Goal: Task Accomplishment & Management: Manage account settings

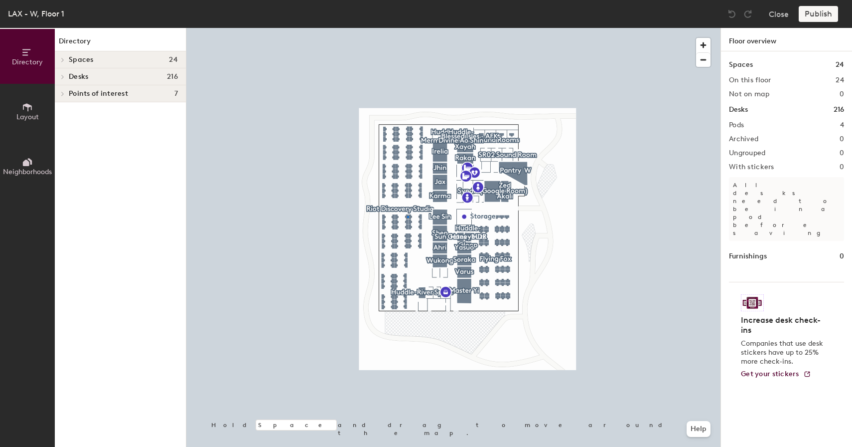
click at [407, 28] on div at bounding box center [453, 28] width 534 height 0
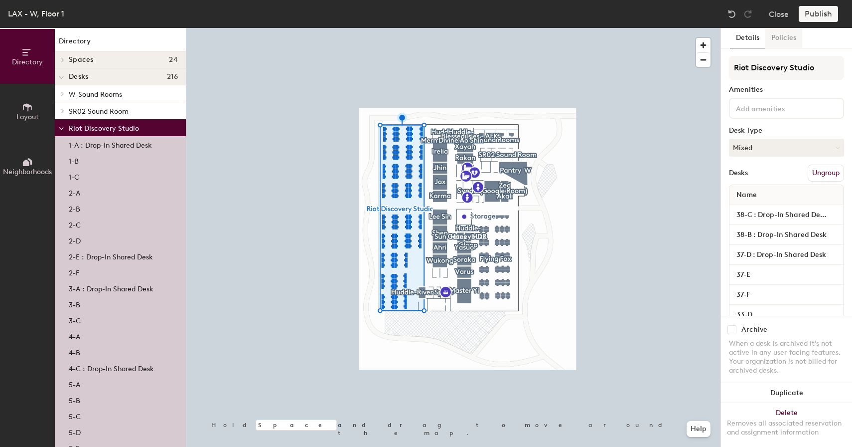
click at [784, 44] on button "Policies" at bounding box center [784, 38] width 37 height 20
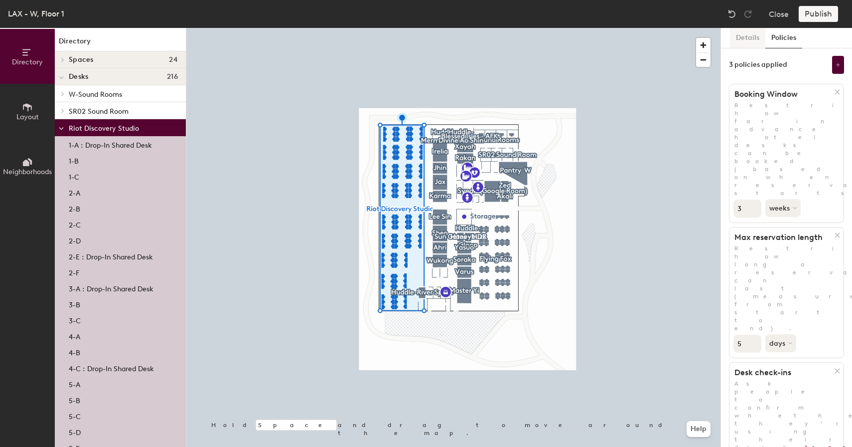
click at [747, 41] on button "Details" at bounding box center [747, 38] width 35 height 20
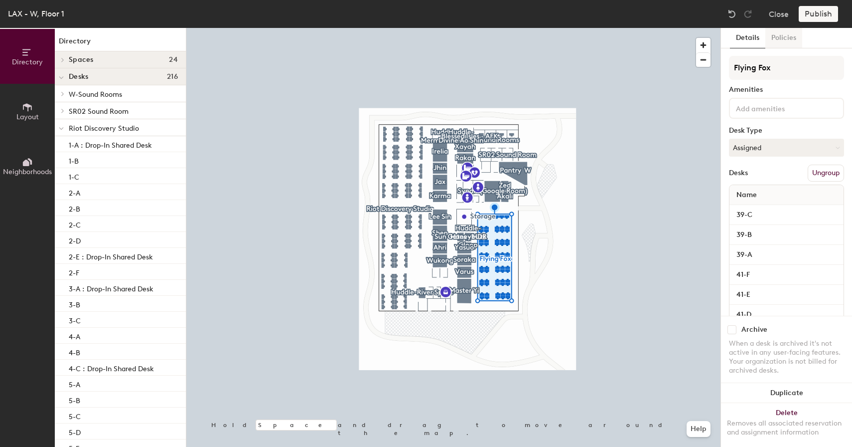
click at [785, 42] on button "Policies" at bounding box center [784, 38] width 37 height 20
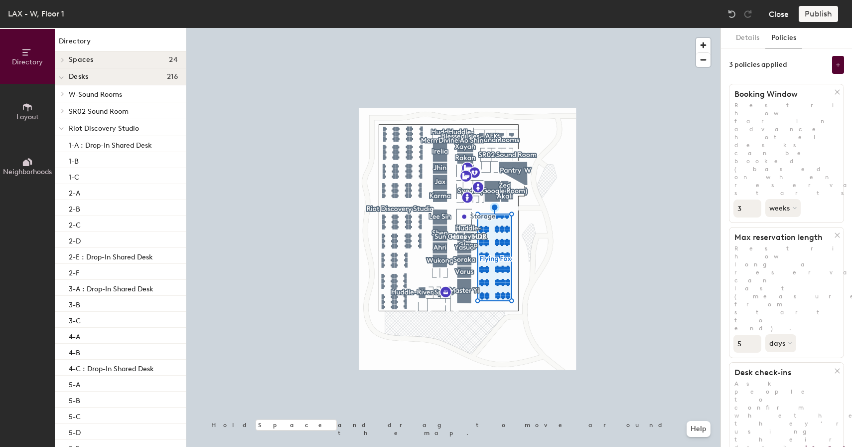
click at [777, 11] on button "Close" at bounding box center [779, 14] width 20 height 16
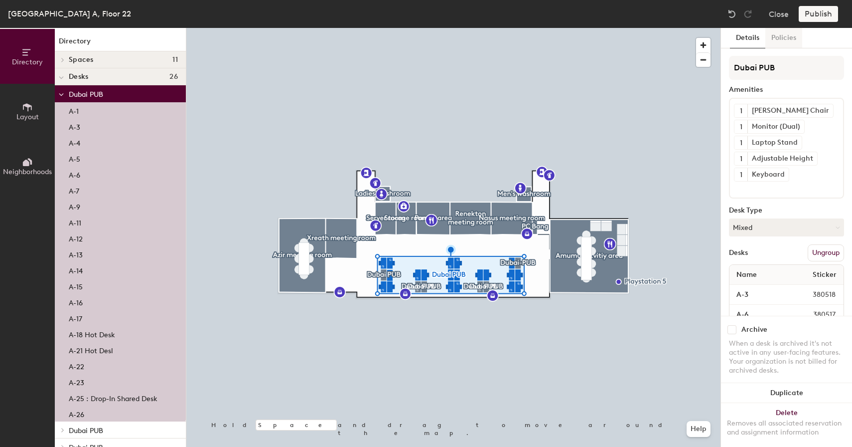
click at [782, 46] on button "Policies" at bounding box center [784, 38] width 37 height 20
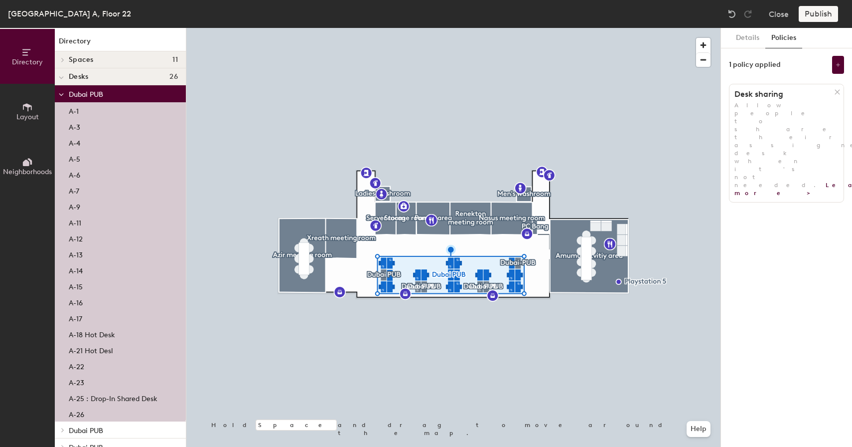
click at [778, 41] on button "Policies" at bounding box center [784, 38] width 37 height 20
click at [746, 40] on button "Details" at bounding box center [747, 38] width 35 height 20
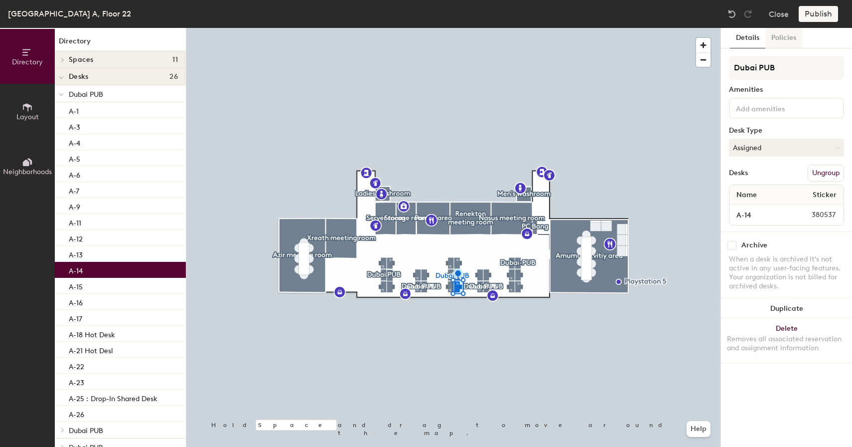
click at [776, 37] on button "Policies" at bounding box center [784, 38] width 37 height 20
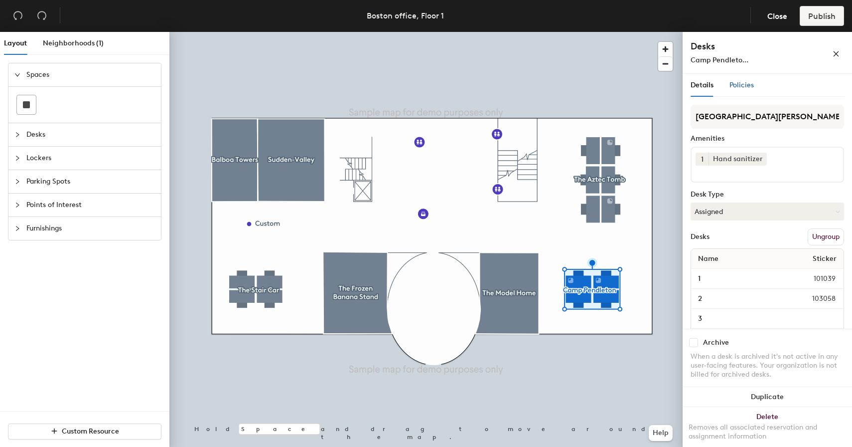
click at [741, 80] on div "Policies" at bounding box center [742, 85] width 24 height 11
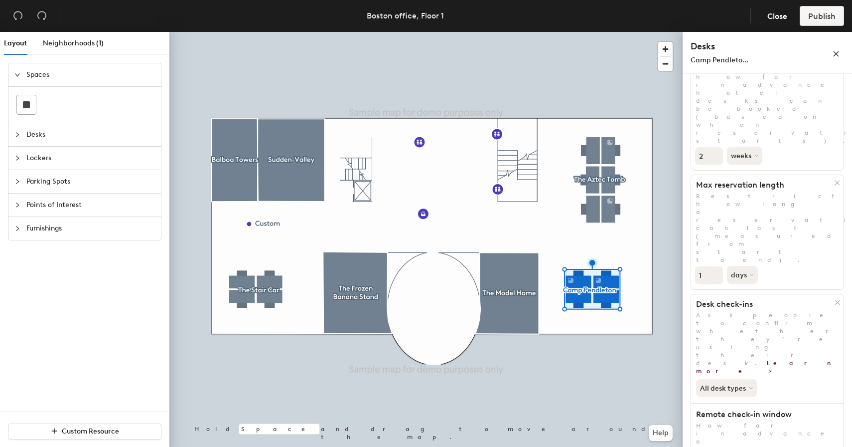
scroll to position [79, 0]
click at [740, 375] on button "All desk types" at bounding box center [727, 384] width 63 height 18
click at [733, 411] on div "Hot/hotel only" at bounding box center [727, 417] width 61 height 12
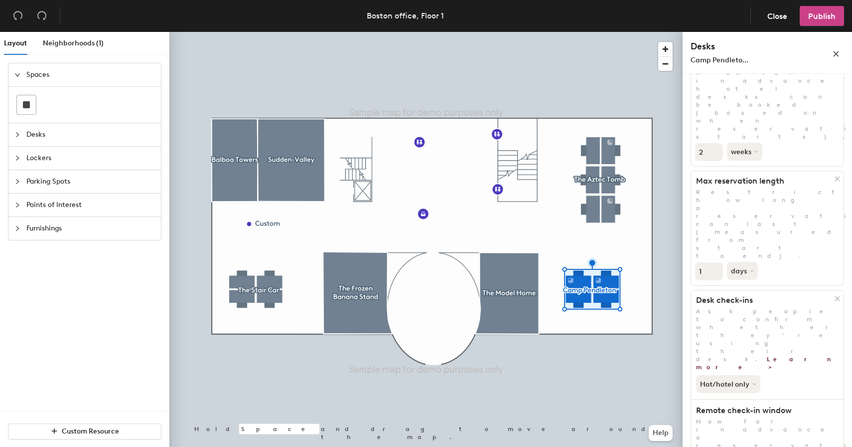
click at [820, 15] on span "Publish" at bounding box center [822, 15] width 27 height 9
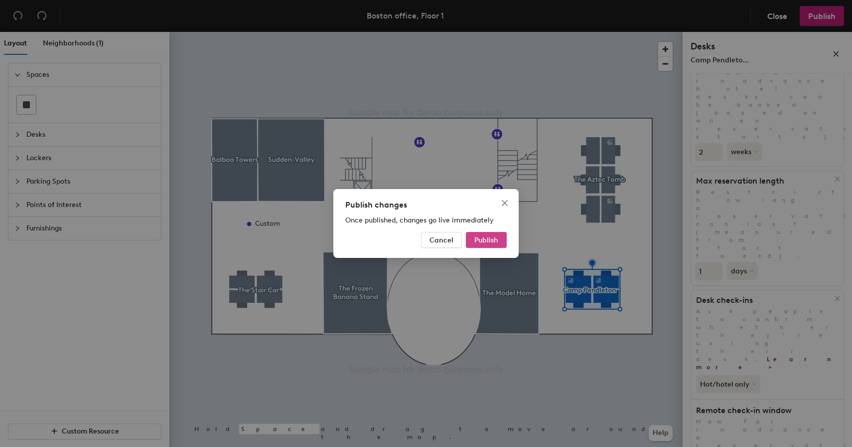
click at [491, 241] on span "Publish" at bounding box center [487, 240] width 24 height 8
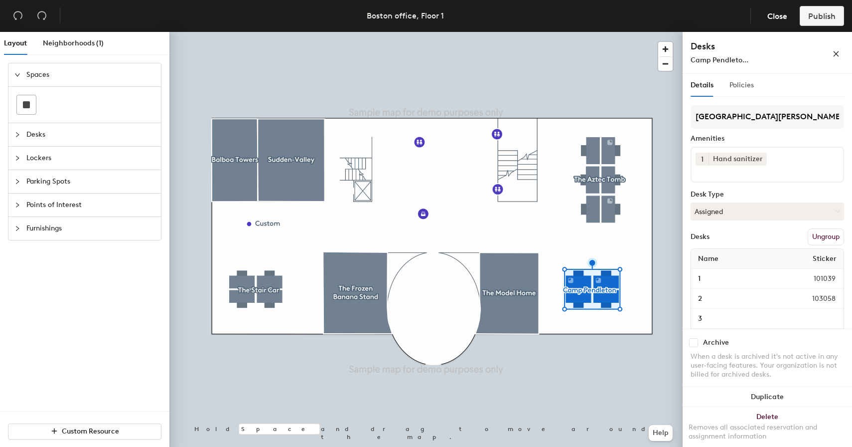
click at [741, 77] on div "Policies" at bounding box center [742, 85] width 24 height 23
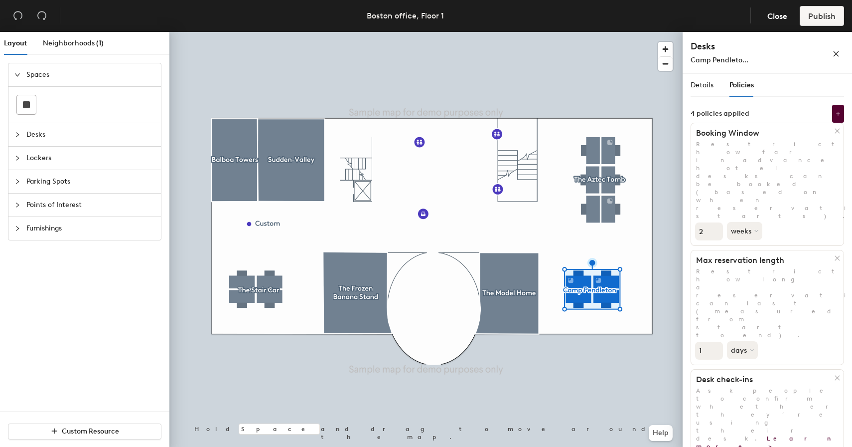
click at [838, 375] on icon at bounding box center [838, 377] width 4 height 4
click at [838, 106] on button at bounding box center [839, 114] width 12 height 18
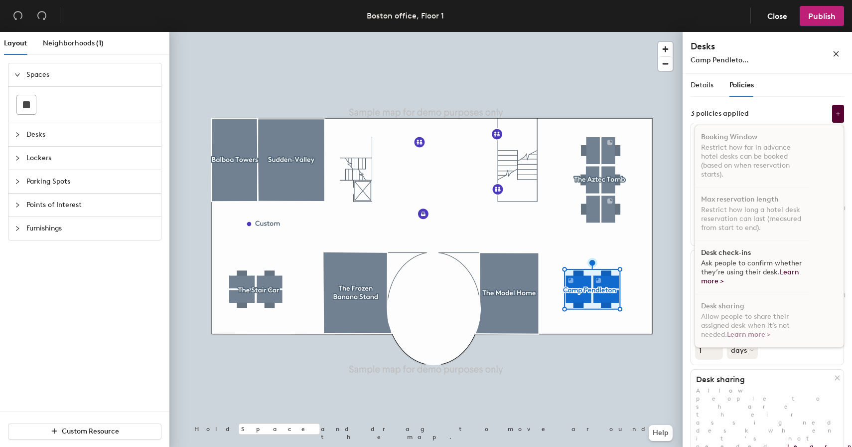
click at [734, 372] on div "Details Policies Camp Pendleton Amenities 1 Hand sanitizer Desk Type Assigned D…" at bounding box center [767, 262] width 169 height 377
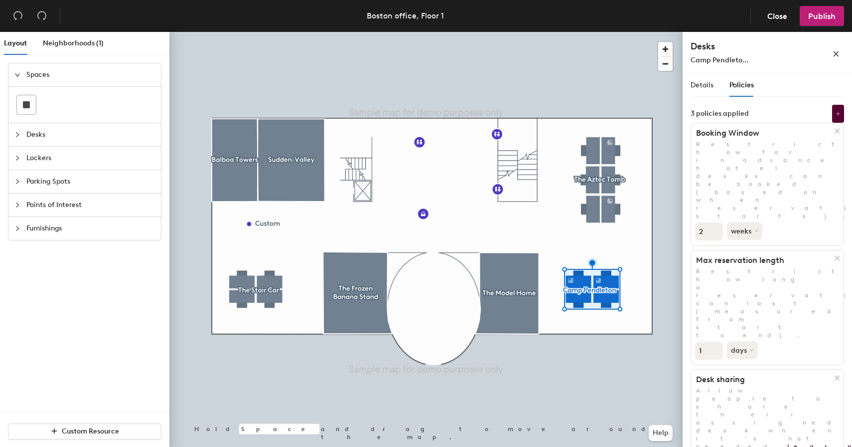
click at [715, 92] on div "Details Policies" at bounding box center [722, 85] width 63 height 23
click at [825, 12] on span "Publish" at bounding box center [822, 15] width 27 height 9
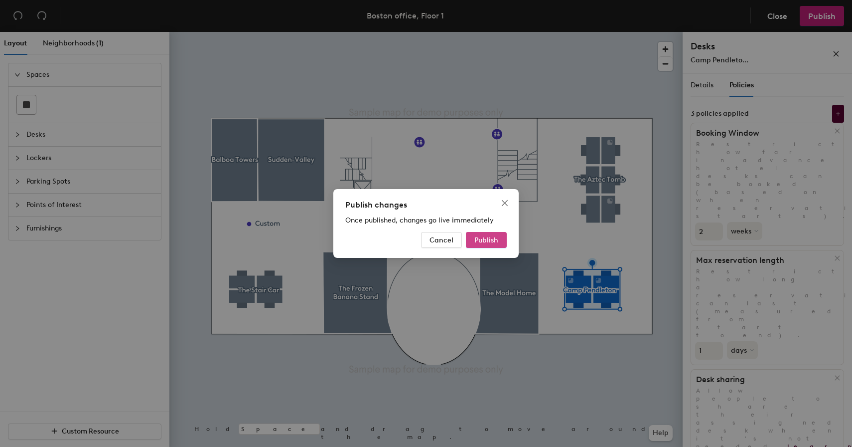
click at [482, 239] on span "Publish" at bounding box center [487, 240] width 24 height 8
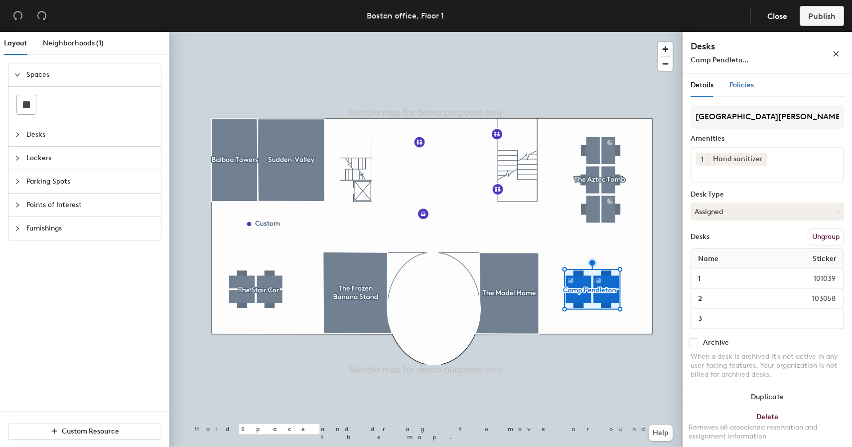
click at [739, 81] on span "Policies" at bounding box center [742, 85] width 24 height 8
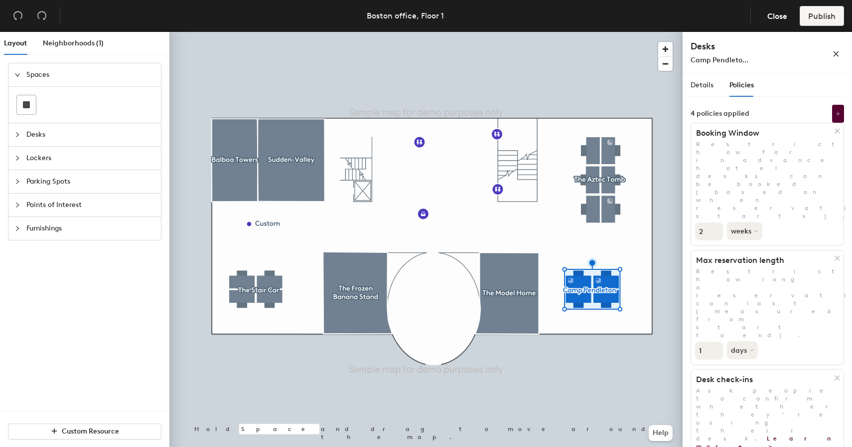
scroll to position [120, 0]
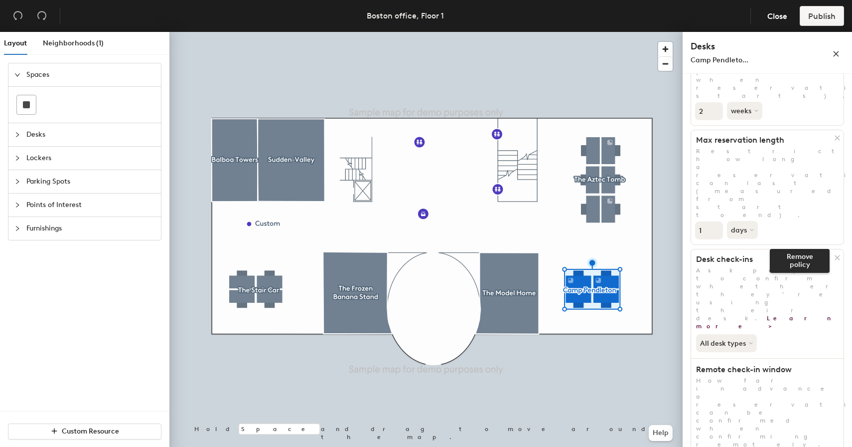
click at [835, 254] on icon at bounding box center [837, 257] width 7 height 7
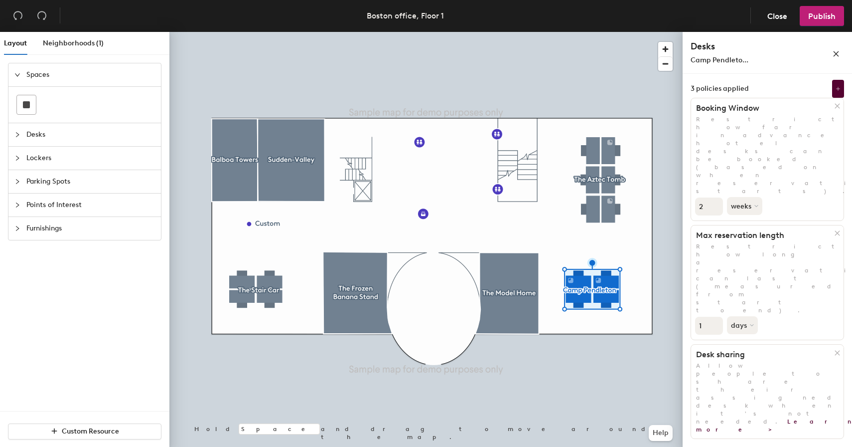
scroll to position [0, 0]
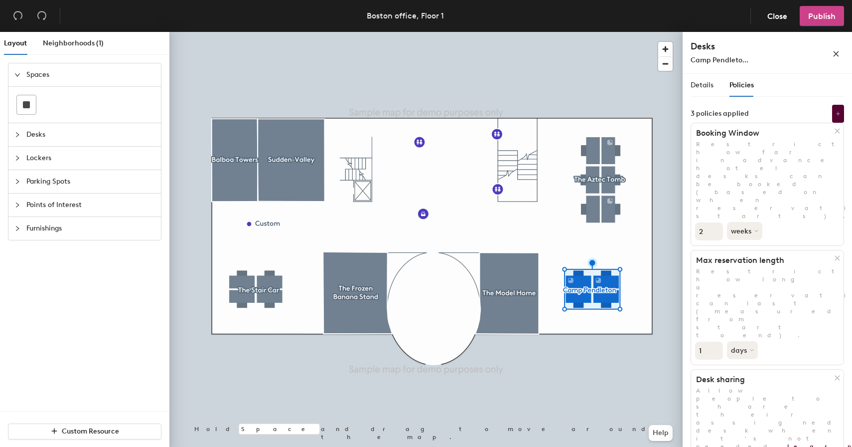
click at [814, 18] on span "Publish" at bounding box center [822, 15] width 27 height 9
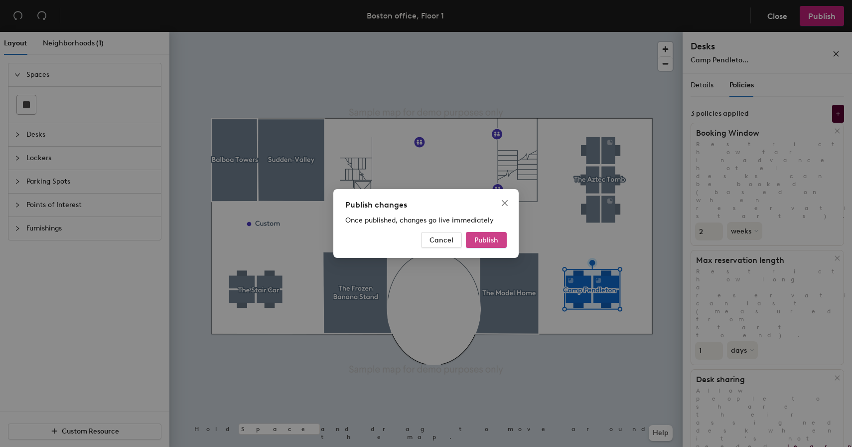
click at [500, 233] on button "Publish" at bounding box center [486, 240] width 41 height 16
